Goal: Task Accomplishment & Management: Manage account settings

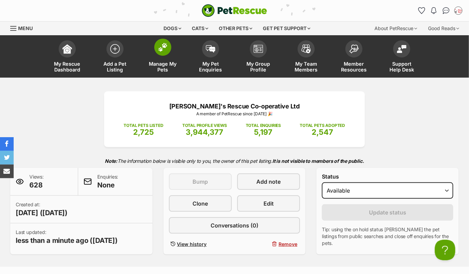
click at [172, 52] on link "Manage My Pets" at bounding box center [163, 57] width 48 height 41
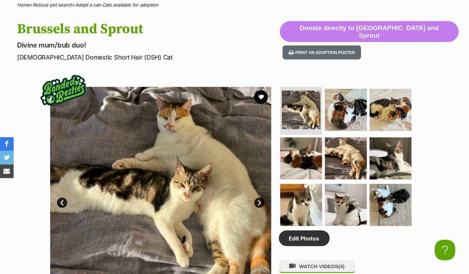
scroll to position [276, 0]
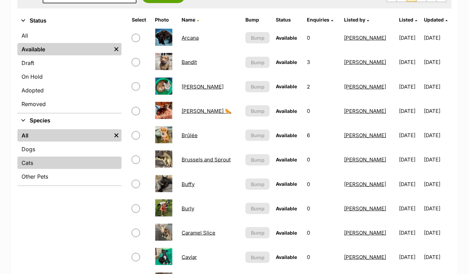
click at [27, 165] on link "Cats" at bounding box center [69, 162] width 104 height 12
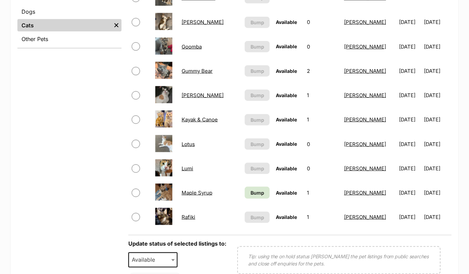
scroll to position [296, 0]
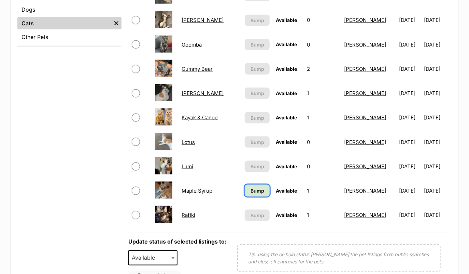
click at [259, 188] on span "Bump" at bounding box center [258, 190] width 14 height 7
